Goal: Obtain resource: Obtain resource

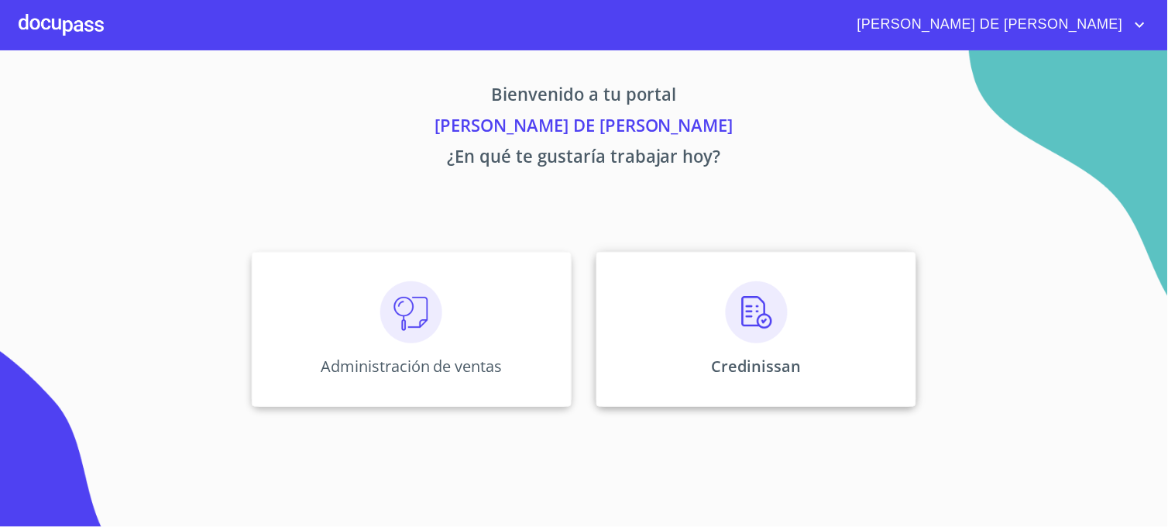
click at [615, 339] on div "Credinissan" at bounding box center [756, 329] width 320 height 155
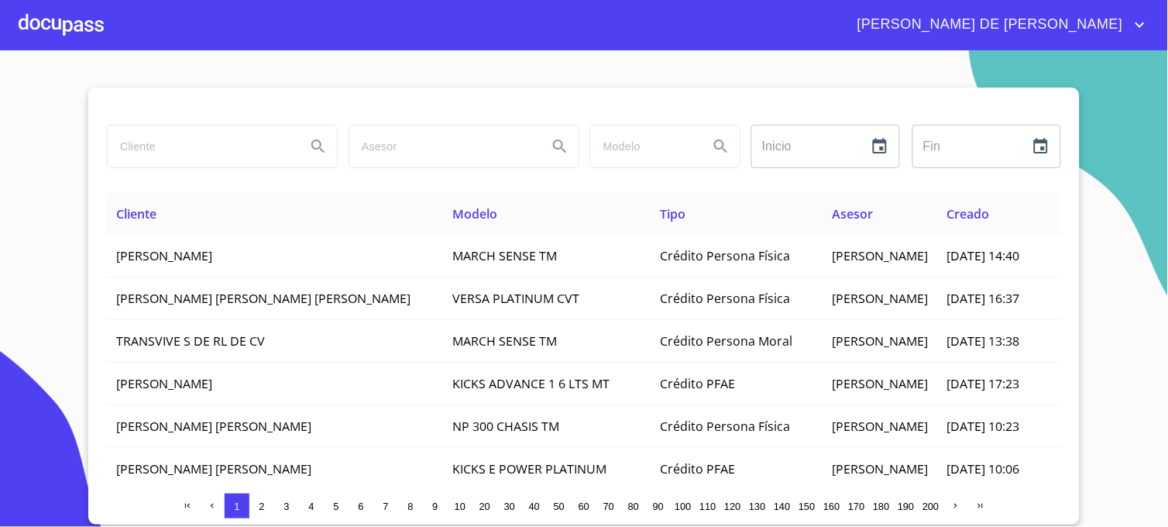
click at [206, 139] on input "search" at bounding box center [201, 146] width 186 height 42
click at [325, 153] on icon "Search" at bounding box center [318, 146] width 19 height 19
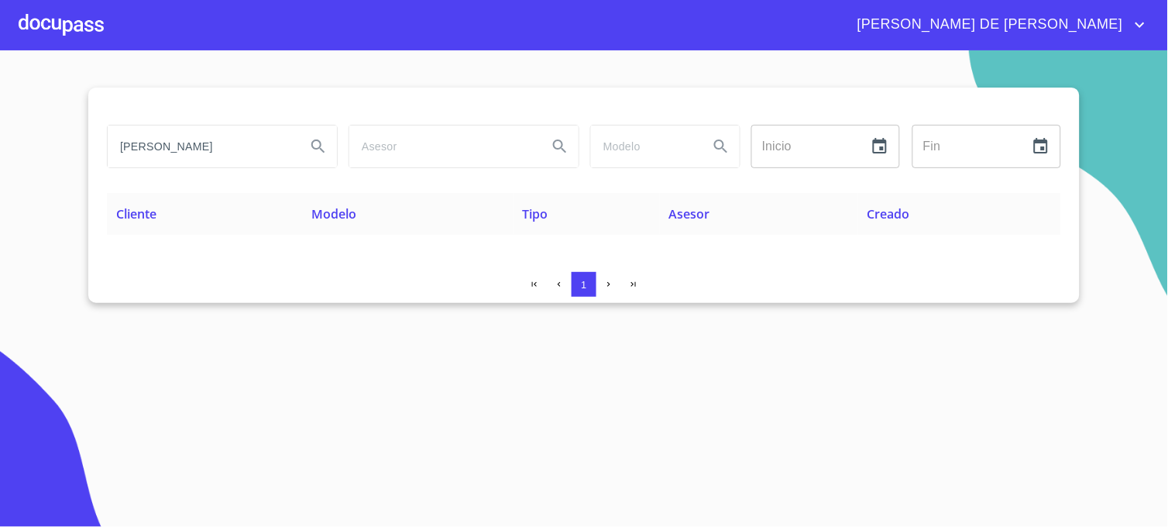
drag, startPoint x: 256, startPoint y: 149, endPoint x: 59, endPoint y: 148, distance: 197.5
click at [59, 148] on section "GALINDO VEGA Inicio ​ Fin ​ Cliente Modelo Tipo Asesor Creado 1" at bounding box center [584, 288] width 1168 height 476
click at [335, 151] on button "Search" at bounding box center [318, 146] width 37 height 37
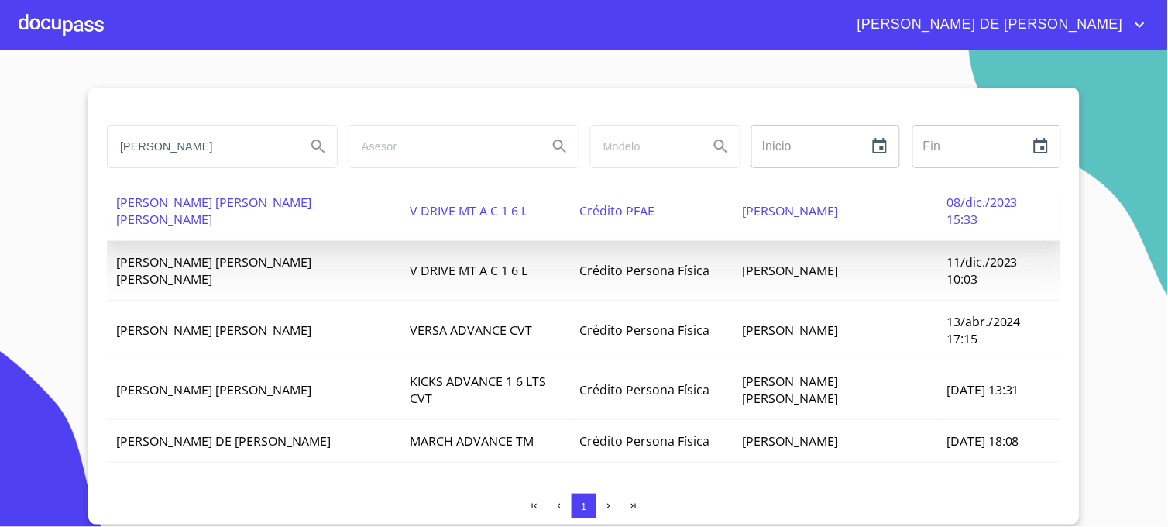
scroll to position [127, 0]
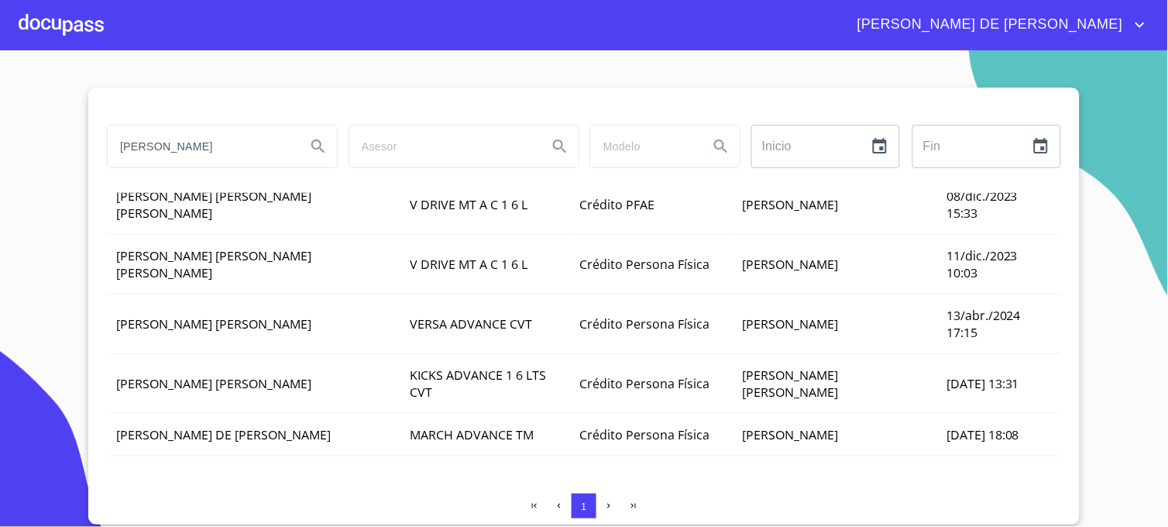
click at [607, 501] on icon "button" at bounding box center [609, 506] width 10 height 10
click at [262, 148] on input "GUTIERREZ HERNANDEZ" at bounding box center [201, 146] width 186 height 42
type input "GUTIERREZ HERNANDEZ SANDRA"
click at [326, 153] on icon "Search" at bounding box center [318, 146] width 19 height 19
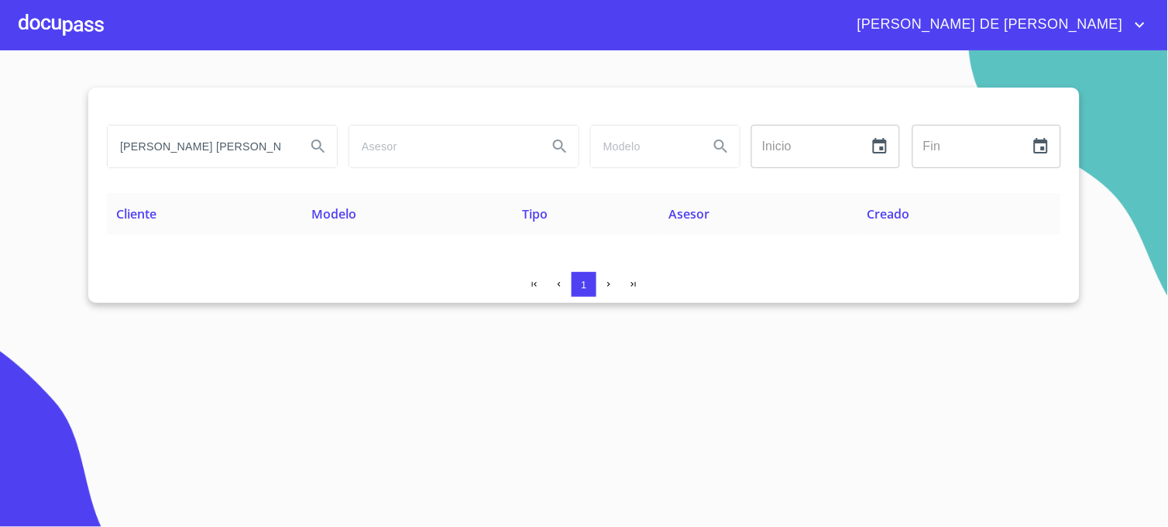
scroll to position [0, 0]
drag, startPoint x: 297, startPoint y: 146, endPoint x: 87, endPoint y: 153, distance: 210.1
click at [87, 153] on section "GUTIERREZ HERNANDEZ SANDRA Inicio ​ Fin ​ Cliente Modelo Tipo Asesor Creado 1" at bounding box center [584, 288] width 1168 height 476
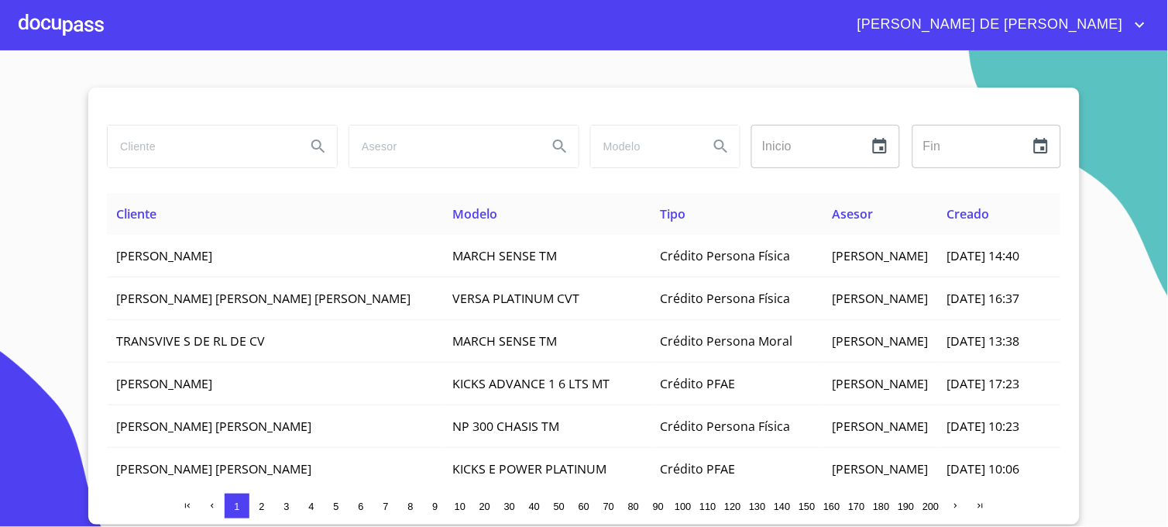
click at [229, 142] on input "search" at bounding box center [201, 146] width 186 height 42
click at [165, 150] on input "SANDRAPATRICIA" at bounding box center [201, 146] width 186 height 42
click at [315, 152] on icon "Search" at bounding box center [318, 146] width 19 height 19
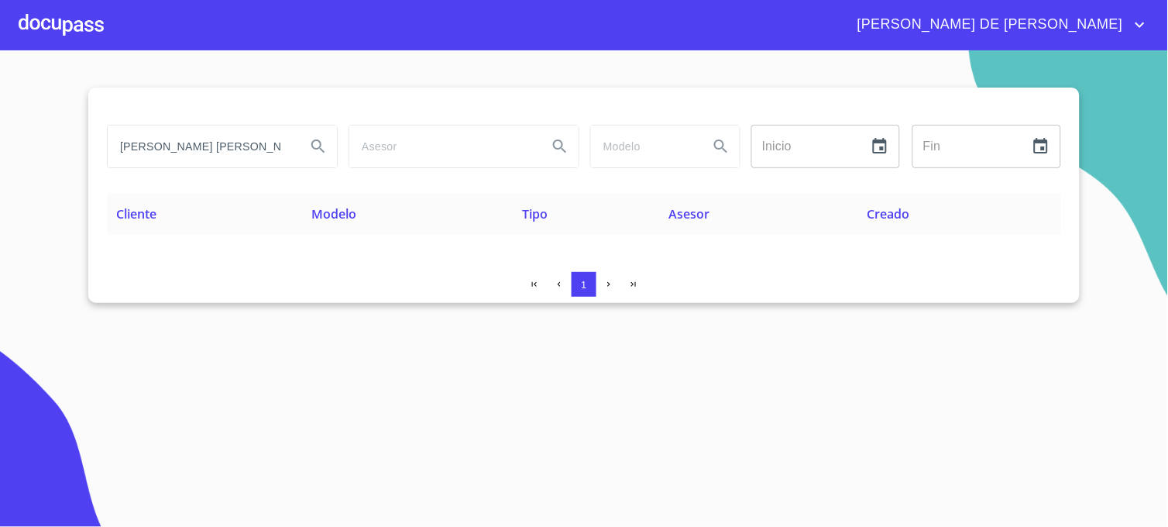
drag, startPoint x: 270, startPoint y: 143, endPoint x: 34, endPoint y: 169, distance: 236.9
click at [35, 169] on section "[PERSON_NAME] [PERSON_NAME] Inicio ​ Fin ​ Cliente Modelo Tipo Asesor Creado 1" at bounding box center [584, 288] width 1168 height 476
type input "[PERSON_NAME]"
click at [324, 153] on icon "Search" at bounding box center [318, 146] width 19 height 19
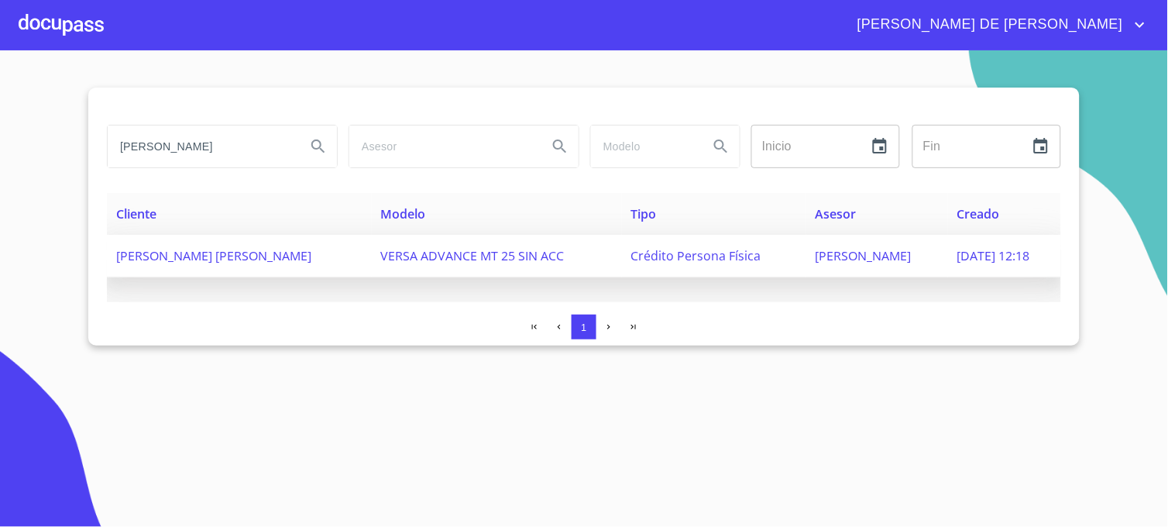
click at [646, 257] on span "Crédito Persona Física" at bounding box center [696, 255] width 130 height 17
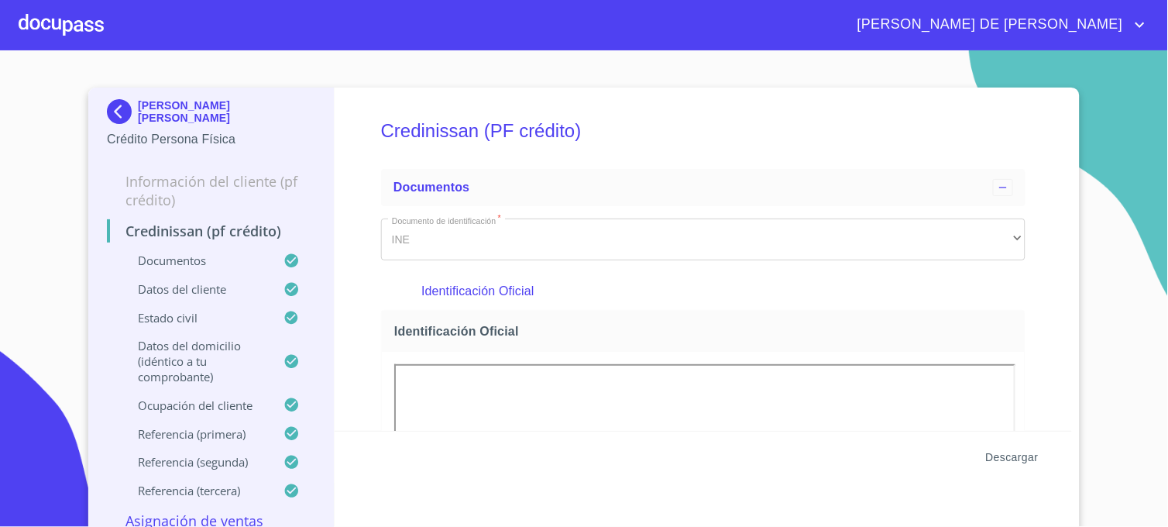
click at [995, 453] on span "Descargar" at bounding box center [1012, 457] width 53 height 19
